Goal: Information Seeking & Learning: Learn about a topic

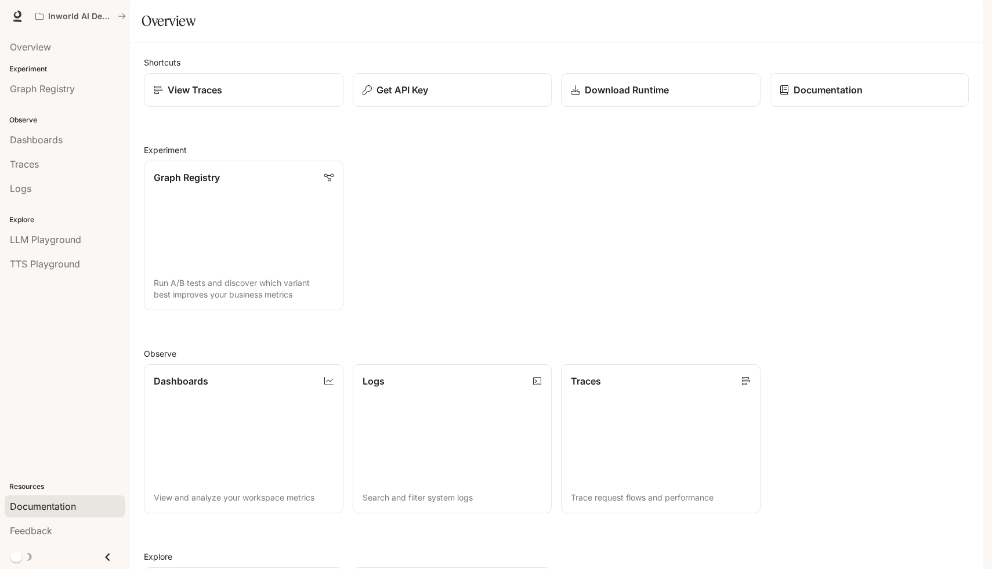
click at [63, 506] on span "Documentation" at bounding box center [43, 506] width 66 height 14
